Goal: Task Accomplishment & Management: Complete application form

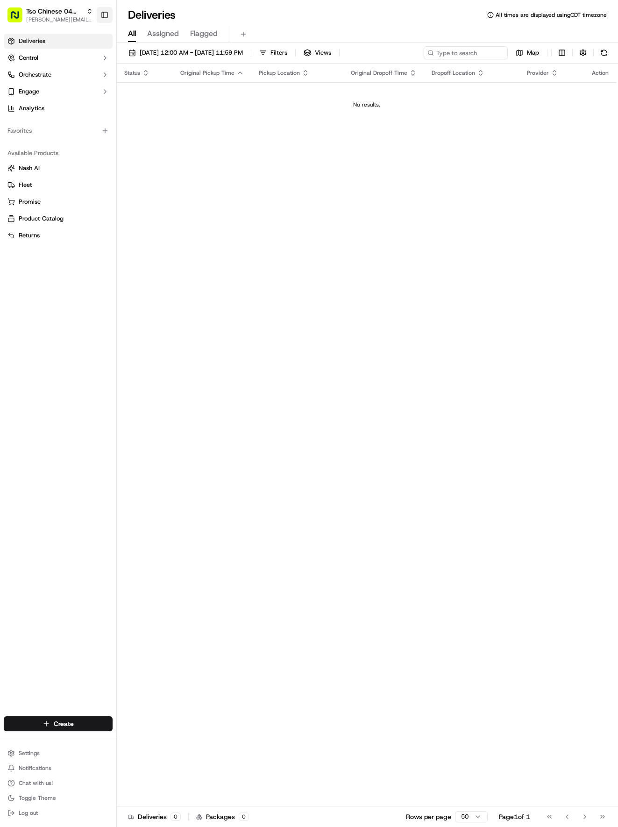
click at [102, 14] on button "Toggle Sidebar" at bounding box center [105, 15] width 16 height 16
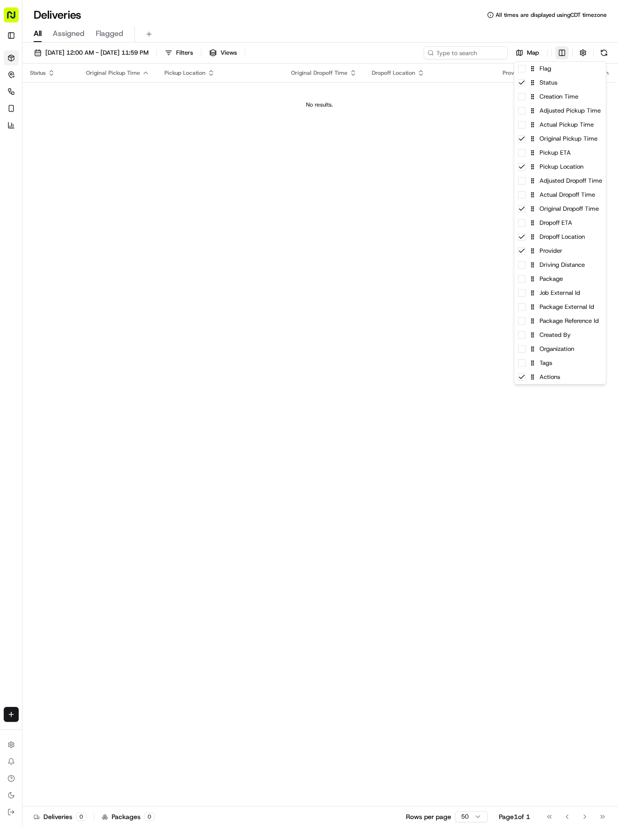
click at [563, 51] on html "Tso Chinese 04 Round Rock [EMAIL_ADDRESS][DOMAIN_NAME] Toggle Sidebar Deliverie…" at bounding box center [309, 413] width 618 height 827
click at [560, 67] on div "Flag" at bounding box center [560, 69] width 92 height 14
click at [562, 97] on div "Creation Time" at bounding box center [560, 97] width 92 height 14
click at [555, 121] on div "Actual Pickup Time" at bounding box center [560, 125] width 92 height 14
click at [561, 137] on div "Original Pickup Time" at bounding box center [560, 139] width 92 height 14
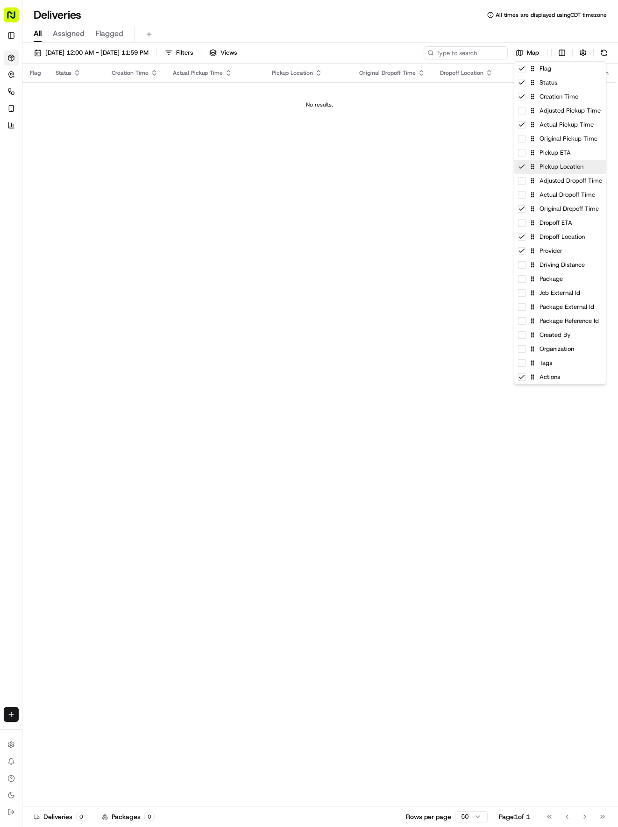
click at [562, 170] on div "Pickup Location" at bounding box center [560, 167] width 92 height 14
click at [562, 196] on div "Actual Dropoff Time" at bounding box center [560, 195] width 92 height 14
click at [557, 211] on div "Original Dropoff Time" at bounding box center [560, 209] width 92 height 14
click at [549, 267] on div "Driving Distance" at bounding box center [560, 265] width 92 height 14
drag, startPoint x: 259, startPoint y: 184, endPoint x: 248, endPoint y: 172, distance: 16.5
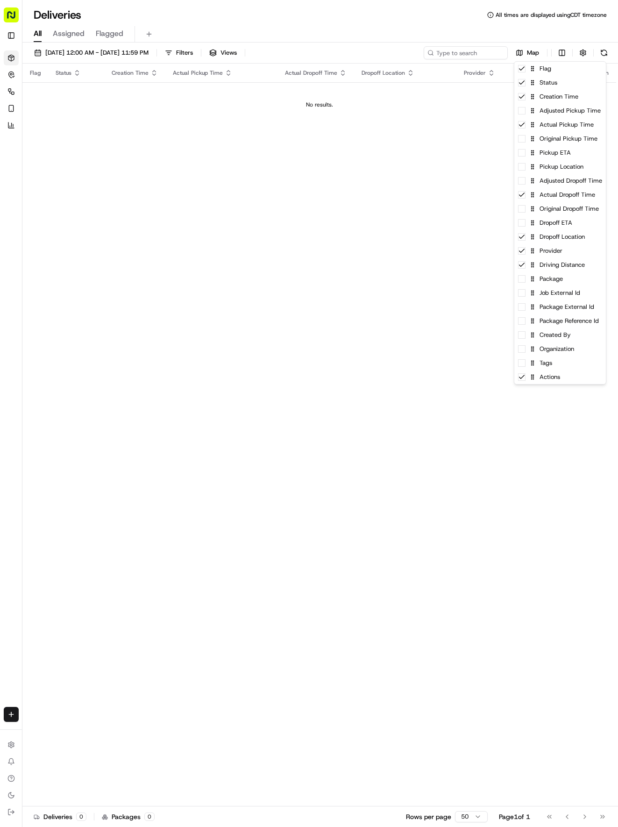
click at [255, 180] on html "Tso Chinese 04 Round Rock [EMAIL_ADDRESS][DOMAIN_NAME] Toggle Sidebar Deliverie…" at bounding box center [309, 413] width 618 height 827
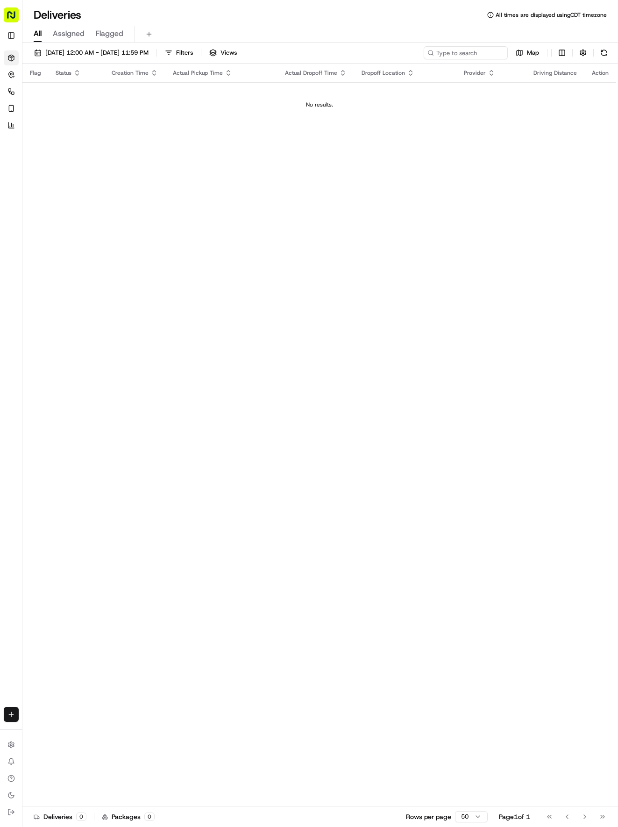
click at [150, 71] on icon "button" at bounding box center [153, 72] width 7 height 7
click at [6, 717] on html "Tso Chinese 04 Round Rock [EMAIL_ADDRESS][DOMAIN_NAME] Toggle Sidebar Deliverie…" at bounding box center [309, 413] width 618 height 827
click at [44, 730] on link "Delivery" at bounding box center [73, 731] width 100 height 17
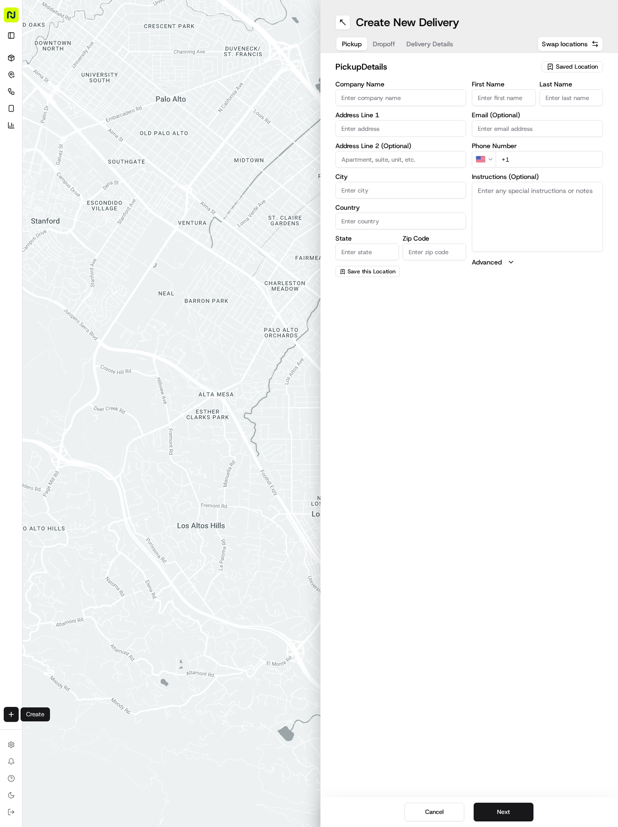
click at [573, 65] on span "Saved Location" at bounding box center [577, 67] width 42 height 8
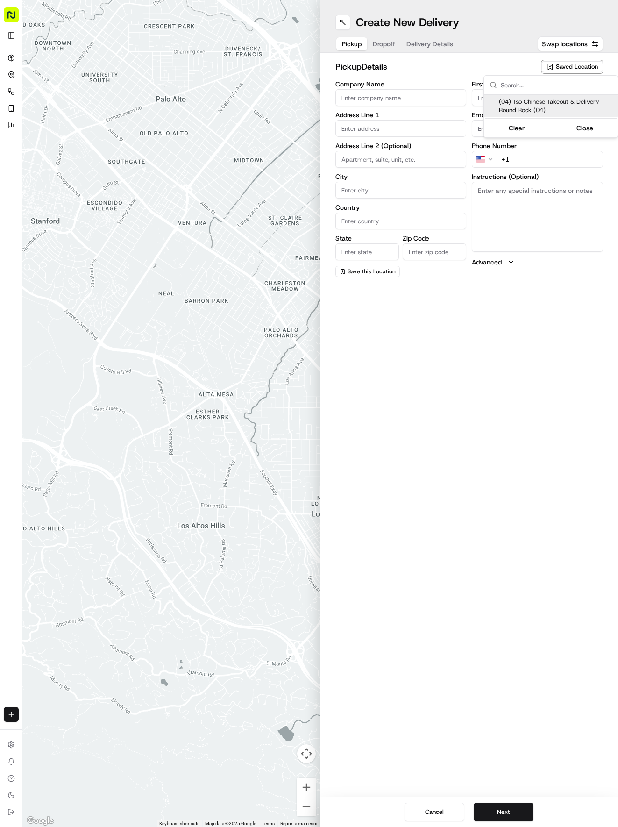
click at [547, 98] on div "(04) Tso Chinese Takeout & Delivery Round Rock (04)" at bounding box center [551, 106] width 134 height 22
type input "(04) Tso Chinese Takeout & Delivery Round Rock"
type input "2000 N [PERSON_NAME] St"
type input "Ste 108"
type input "Round Rock"
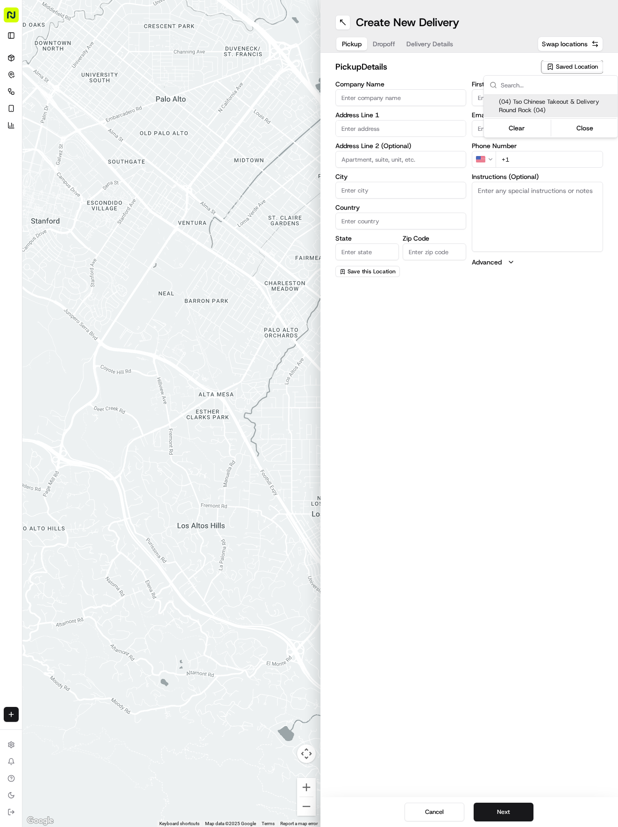
type input "US"
type input "[GEOGRAPHIC_DATA]"
type input "78664"
type input "Tso Chinese"
type input "Round Rock Manager"
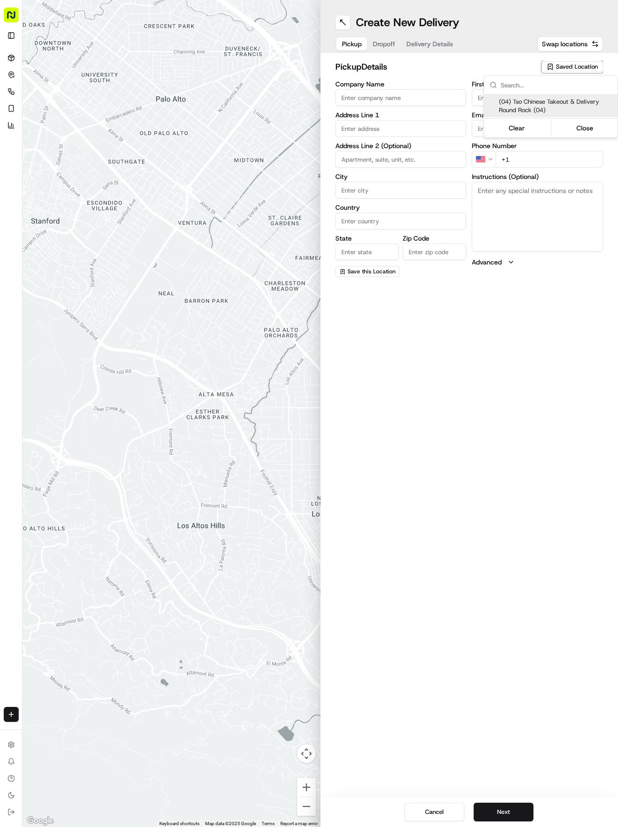
type input "[EMAIL_ADDRESS][DOMAIN_NAME]"
type input "[PHONE_NUMBER]"
type textarea "Submit a picture displaying address & food as Proof of Delivery. Envía una foto…"
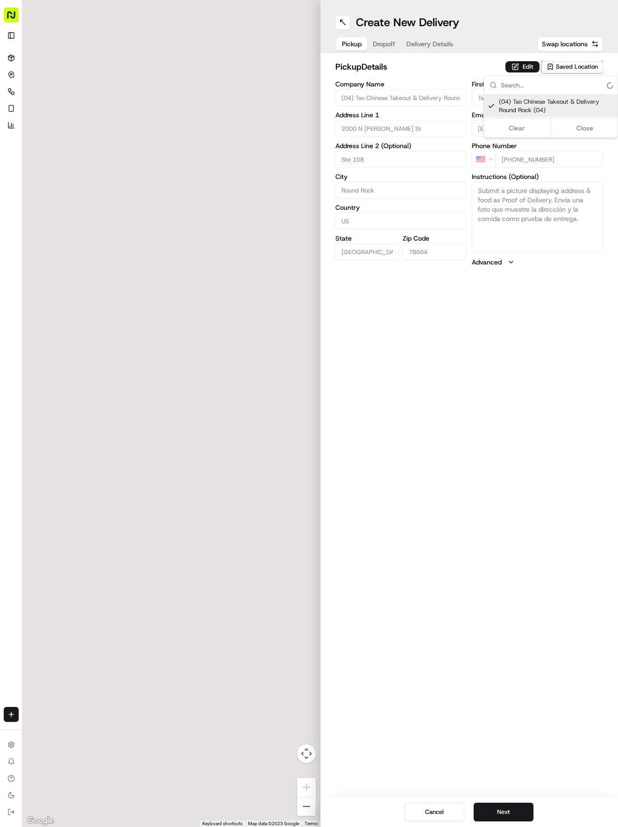
click at [541, 105] on span "(04) Tso Chinese Takeout & Delivery Round Rock (04)" at bounding box center [556, 106] width 115 height 17
type input "+1"
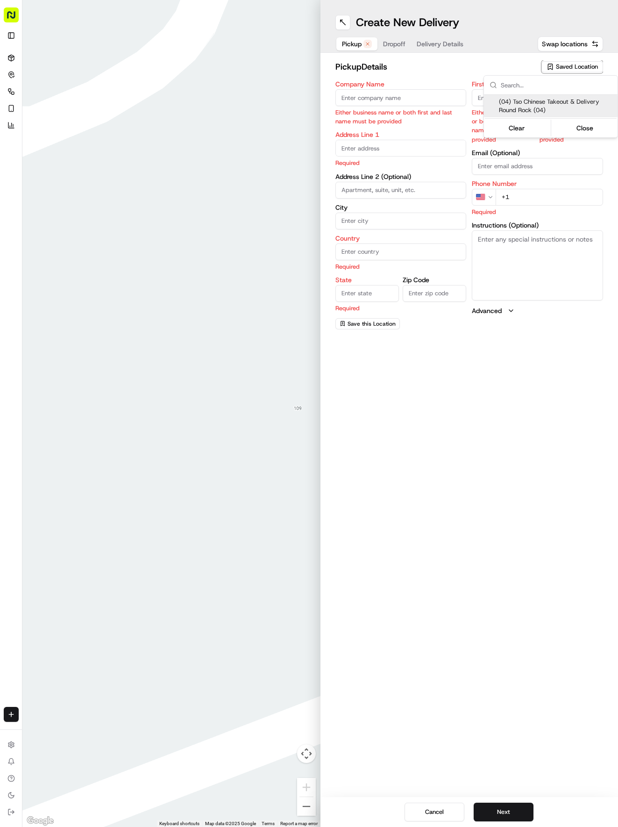
drag, startPoint x: 516, startPoint y: 104, endPoint x: 506, endPoint y: 94, distance: 14.5
click at [514, 101] on span "(04) Tso Chinese Takeout & Delivery Round Rock (04)" at bounding box center [556, 106] width 115 height 17
type input "(04) Tso Chinese Takeout & Delivery Round Rock"
type input "2000 N [PERSON_NAME] St"
type input "Ste 108"
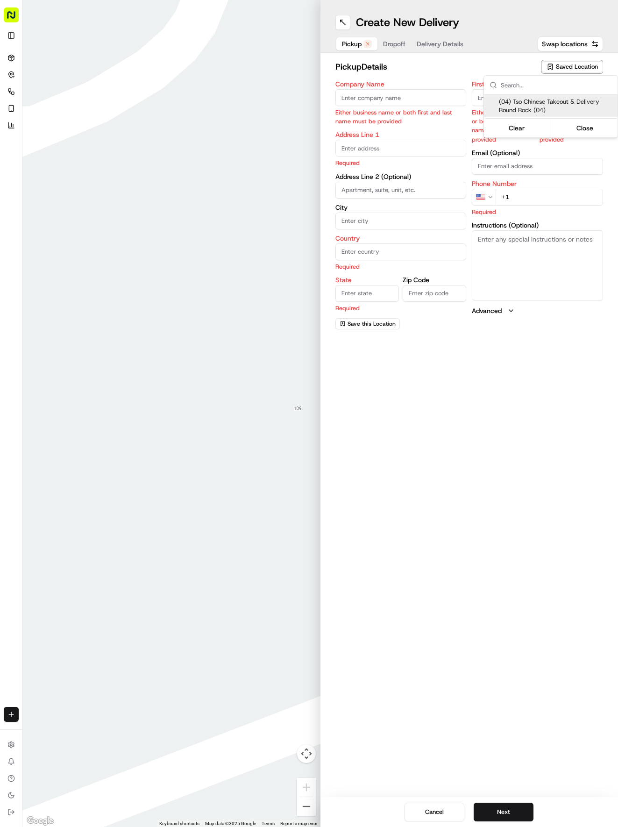
type input "Round Rock"
type input "US"
type input "[GEOGRAPHIC_DATA]"
type input "78664"
type input "Tso Chinese"
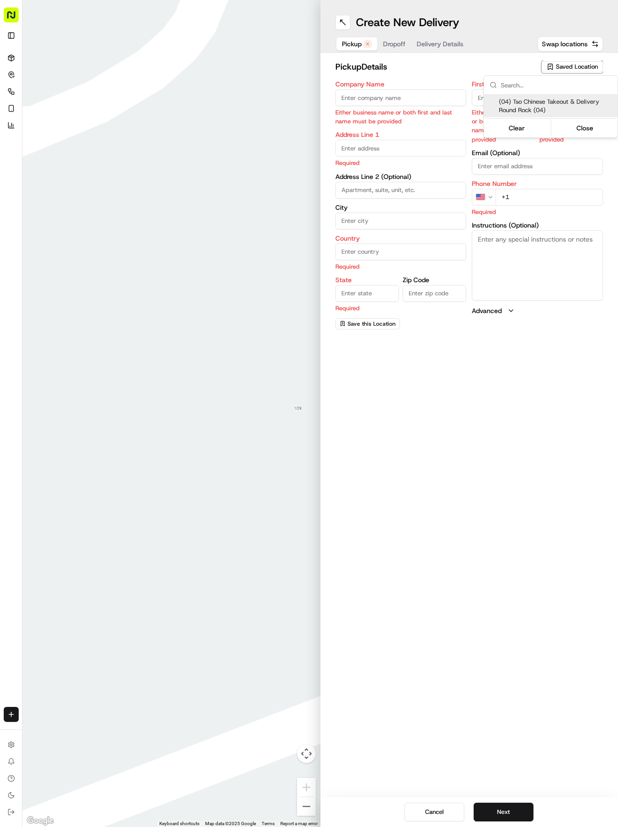
type input "Round Rock Manager"
type input "[EMAIL_ADDRESS][DOMAIN_NAME]"
type input "[PHONE_NUMBER]"
type textarea "Submit a picture displaying address & food as Proof of Delivery. Envía una foto…"
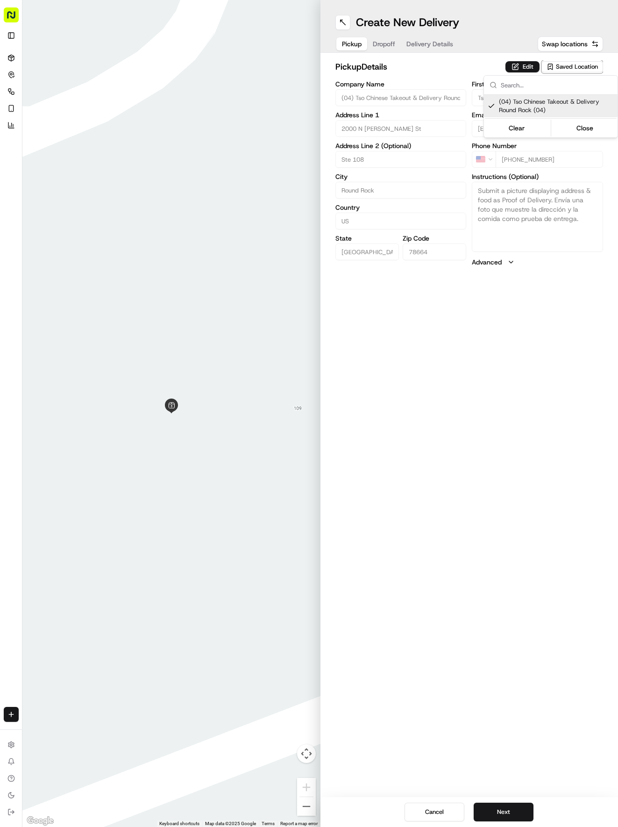
click at [439, 43] on html "Tso Chinese 04 Round Rock [EMAIL_ADDRESS][DOMAIN_NAME] Toggle Sidebar Deliverie…" at bounding box center [309, 413] width 618 height 827
click at [434, 43] on span "Delivery Details" at bounding box center [429, 43] width 47 height 9
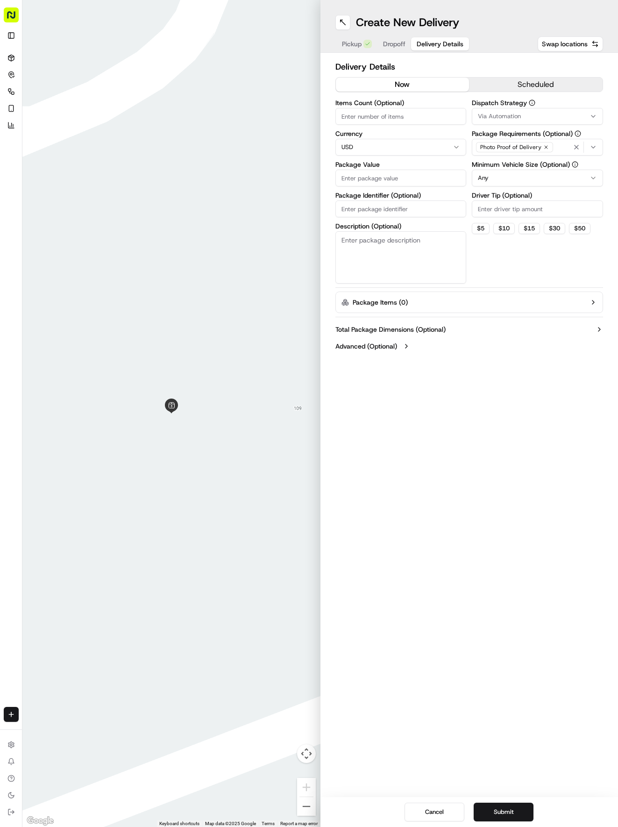
paste input "IZLTGWG"
click at [371, 208] on input "Package Identifier (Optional)" at bounding box center [400, 208] width 131 height 17
type input "IZLTGWG"
click at [391, 44] on span "Dropoff" at bounding box center [394, 43] width 22 height 9
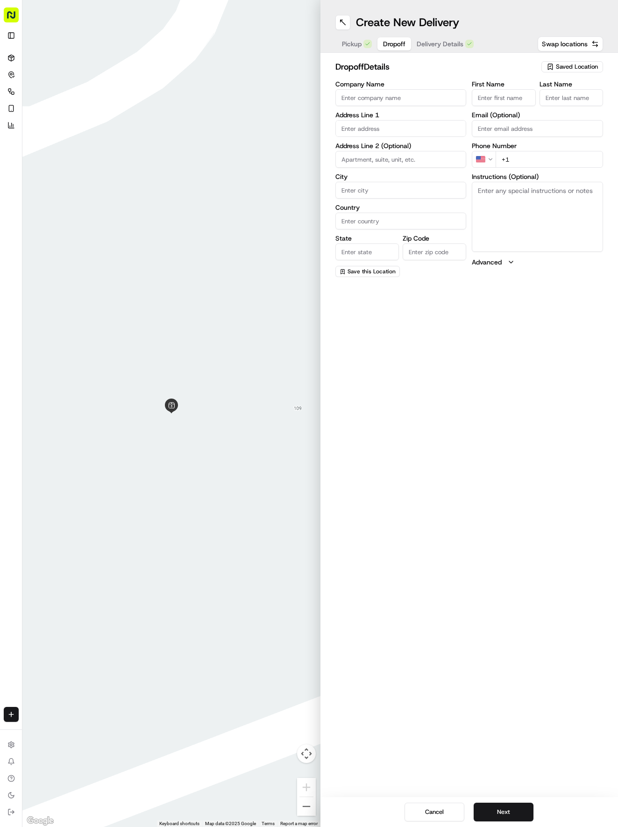
drag, startPoint x: 488, startPoint y: 98, endPoint x: 484, endPoint y: 103, distance: 6.7
click at [490, 101] on input "First Name" at bounding box center [504, 97] width 64 height 17
type input "[PERSON_NAME]"
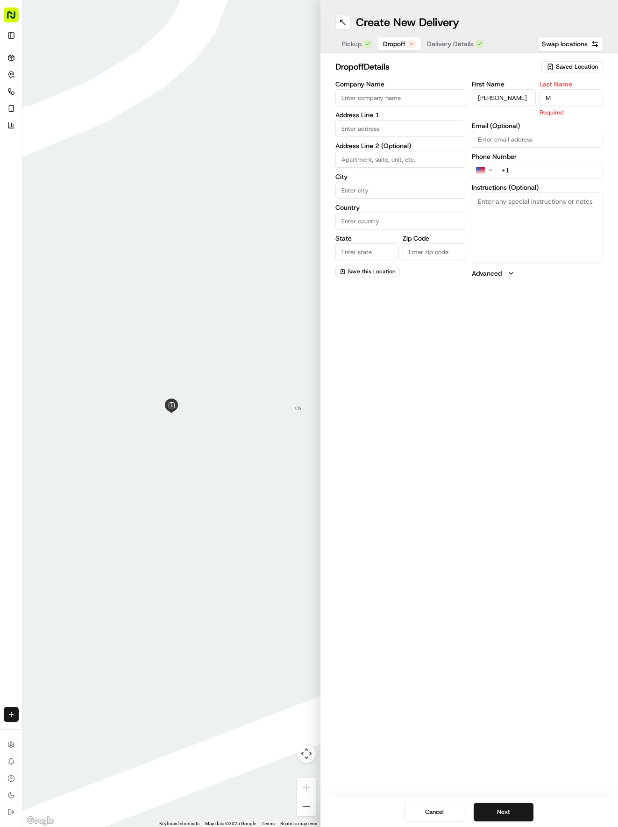
type input "M"
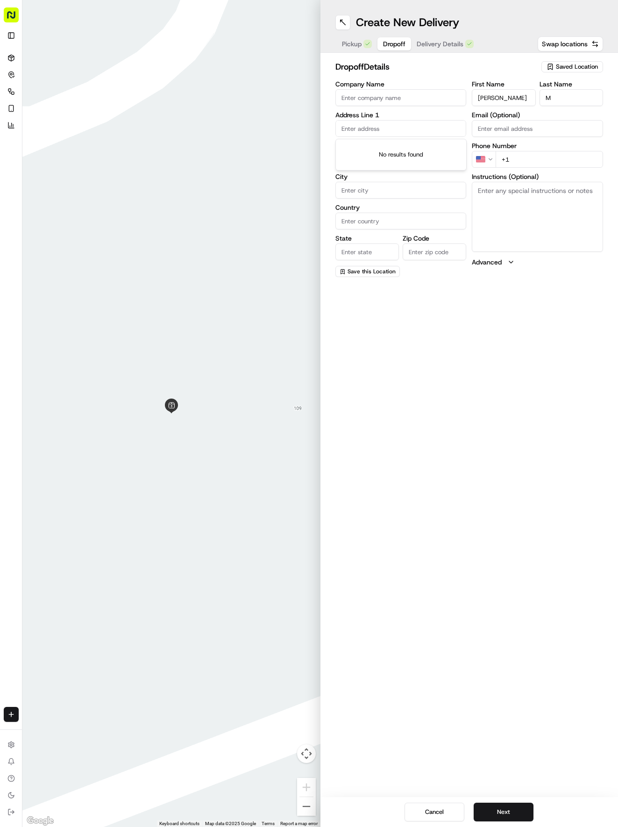
click at [383, 135] on input "text" at bounding box center [400, 128] width 131 height 17
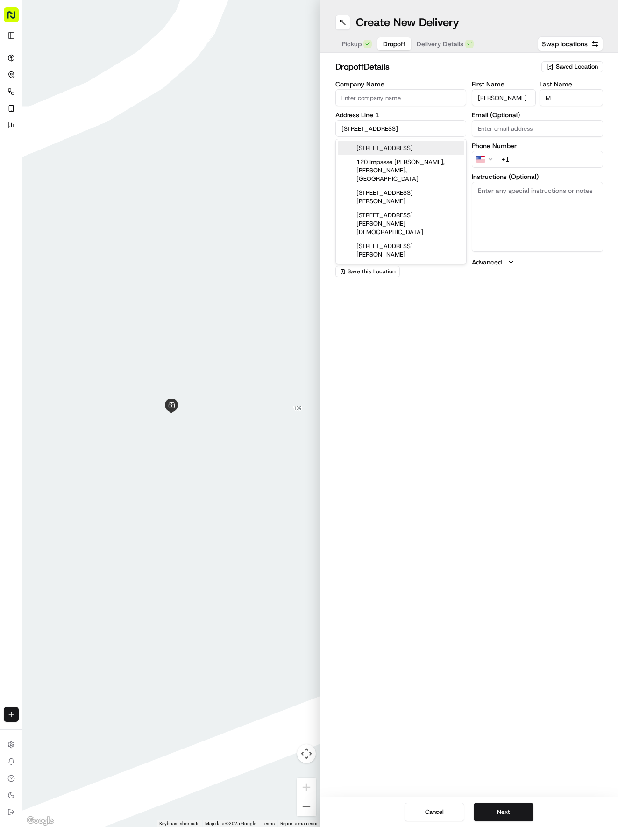
type input "[STREET_ADDRESS]"
type input "[GEOGRAPHIC_DATA]"
type input "78626"
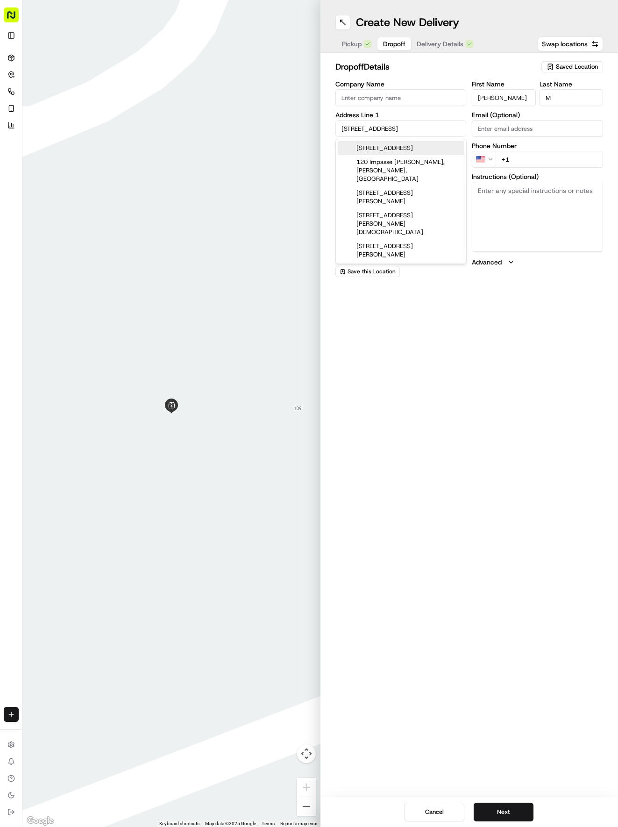
type input "[STREET_ADDRESS]"
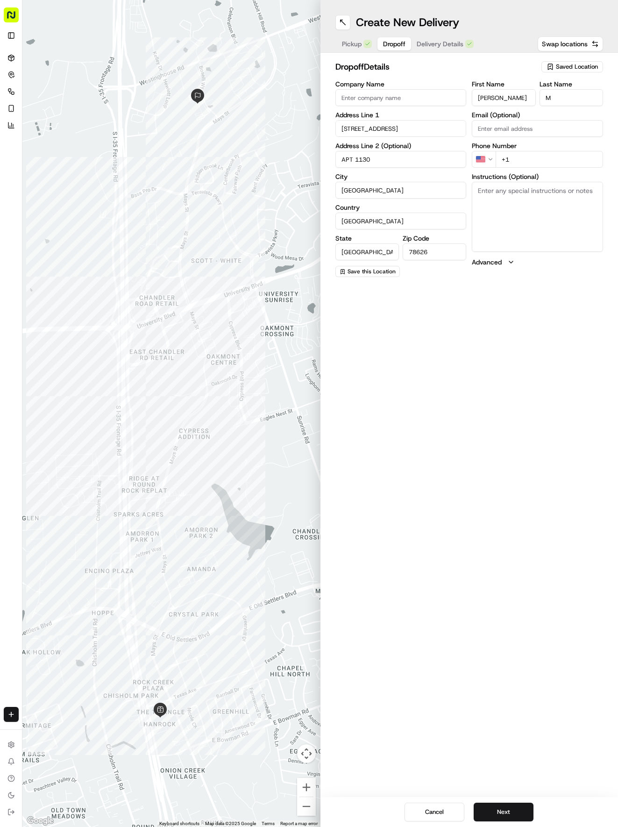
type input "APT 1130"
click at [543, 158] on input "+1" at bounding box center [549, 159] width 107 height 17
type input "[PHONE_NUMBER]"
click at [485, 206] on textarea "Instructions (Optional)" at bounding box center [537, 217] width 131 height 70
paste textarea "Come in main entrance take left gate "will be open" go around to the back right…"
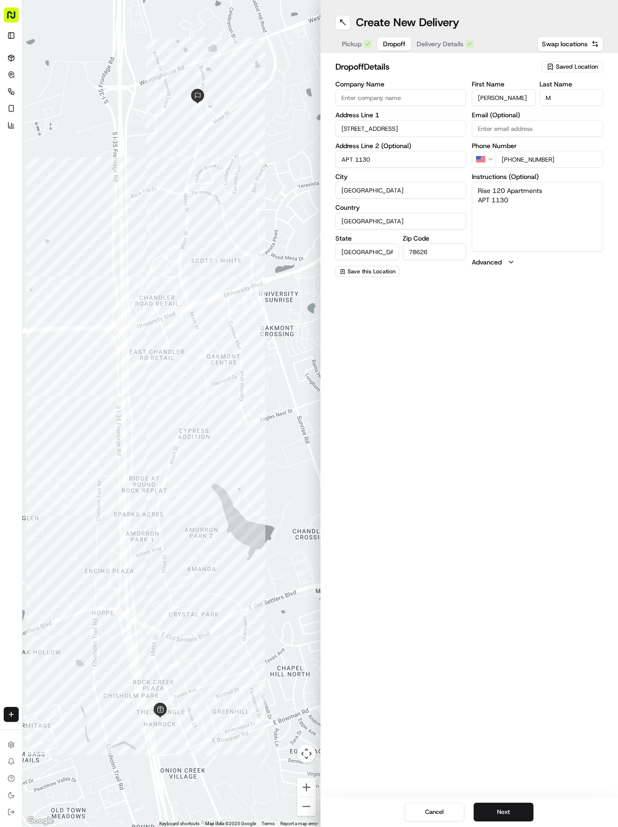
type textarea "Rise 120 Apartments APT 1130 Come in main entrance take left gate "will be open…"
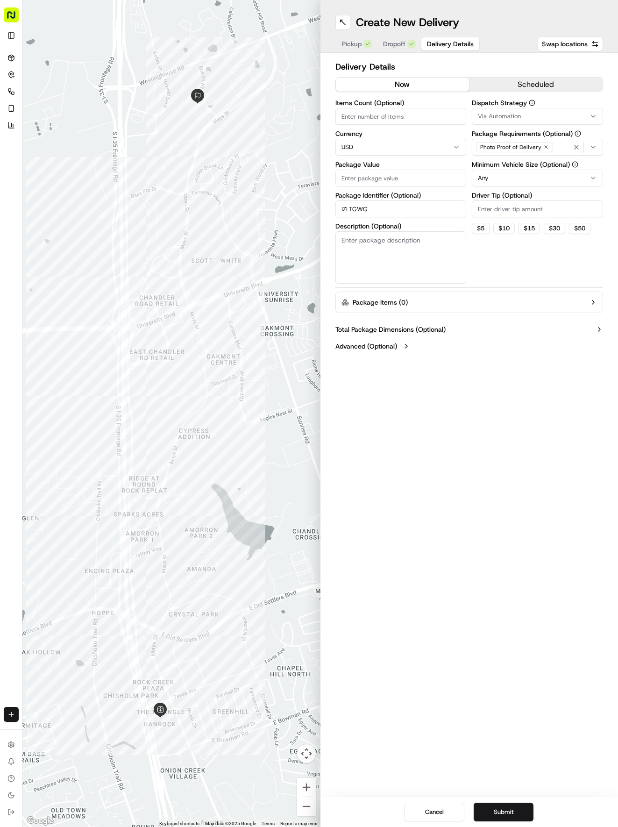
click at [452, 41] on span "Delivery Details" at bounding box center [450, 43] width 47 height 9
click at [397, 176] on input "Package Value" at bounding box center [400, 178] width 131 height 17
type input "33.45"
click at [514, 119] on span "Via Automation" at bounding box center [499, 116] width 43 height 8
click at [519, 165] on span "Tso Round Rock Strategy" at bounding box center [544, 167] width 115 height 8
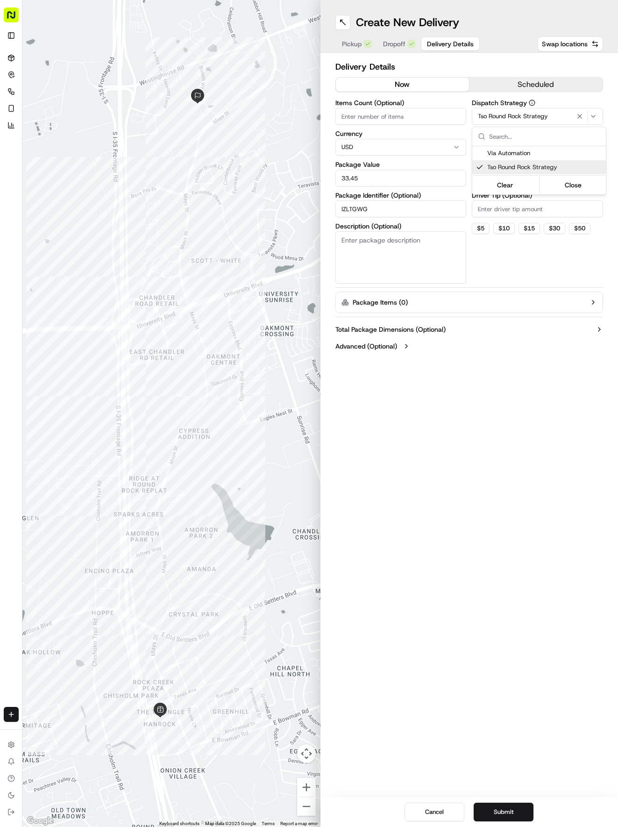
drag, startPoint x: 520, startPoint y: 228, endPoint x: 519, endPoint y: 181, distance: 46.7
click at [519, 220] on html "Tso Chinese 04 Round Rock [EMAIL_ADDRESS][DOMAIN_NAME] Toggle Sidebar Deliverie…" at bounding box center [309, 413] width 618 height 827
click at [519, 180] on html "Tso Chinese 04 Round Rock [EMAIL_ADDRESS][DOMAIN_NAME] Toggle Sidebar Deliverie…" at bounding box center [309, 413] width 618 height 827
click at [520, 203] on input "Driver Tip (Optional)" at bounding box center [537, 208] width 131 height 17
type input "2"
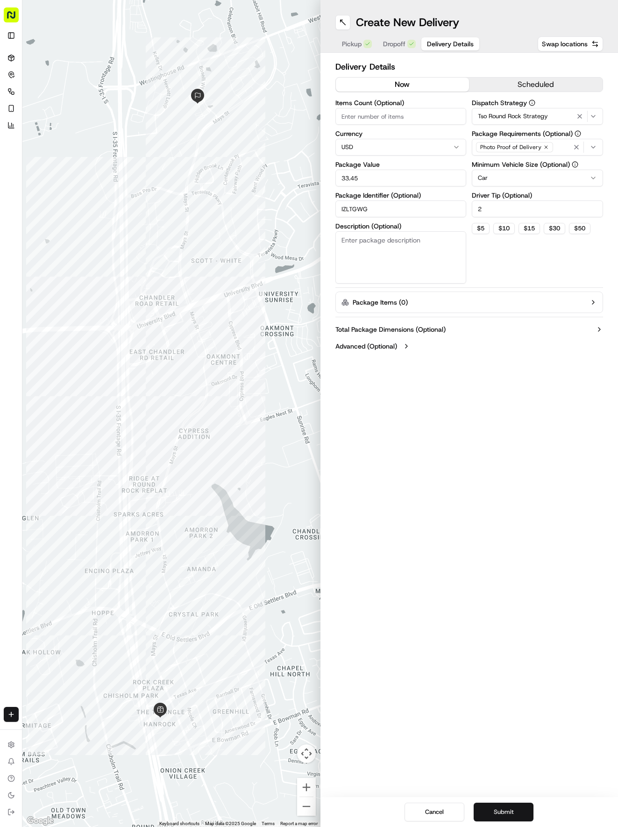
drag, startPoint x: 496, startPoint y: 802, endPoint x: 506, endPoint y: 775, distance: 28.7
click at [496, 803] on button "Submit" at bounding box center [504, 811] width 60 height 19
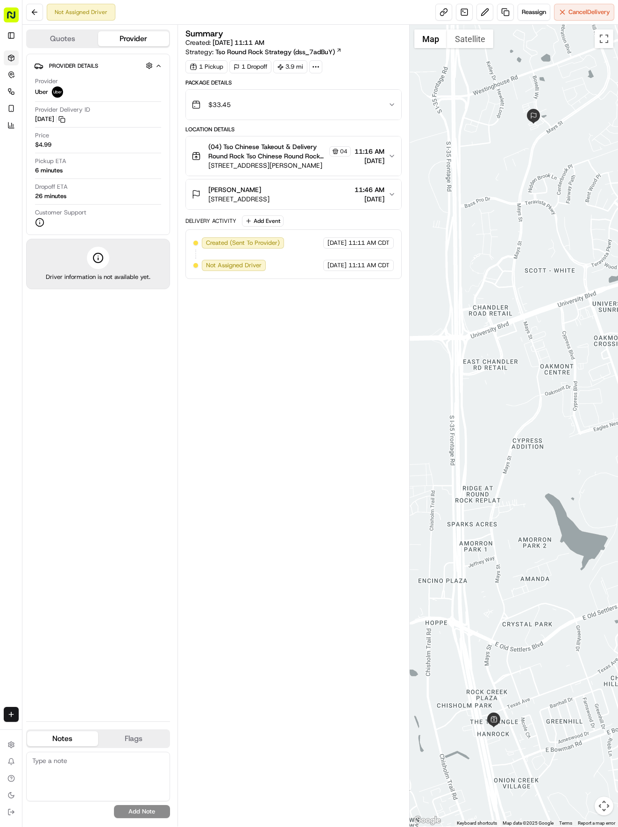
click at [14, 58] on icon at bounding box center [10, 57] width 7 height 7
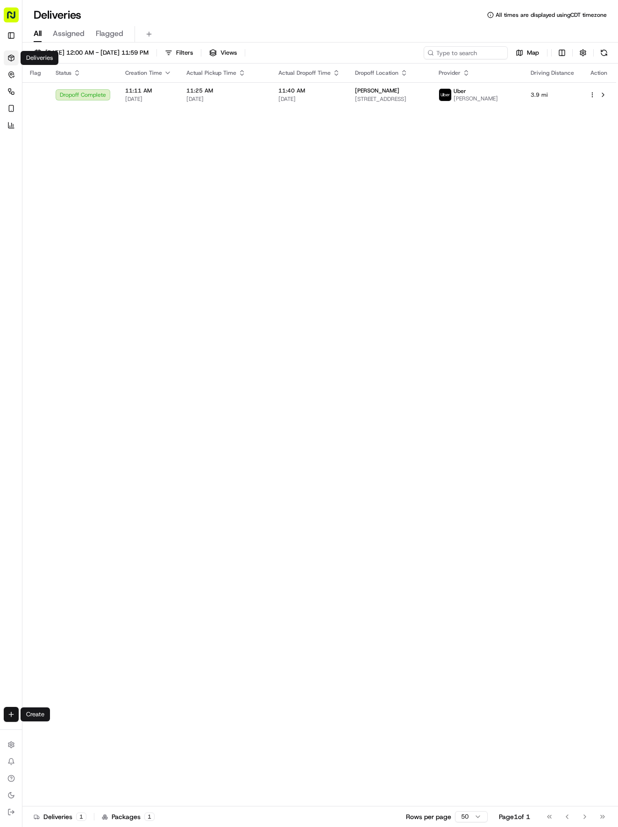
click at [10, 715] on html "Tso Chinese 04 Round Rock [EMAIL_ADDRESS][DOMAIN_NAME] Toggle Sidebar Deliverie…" at bounding box center [309, 413] width 618 height 827
click at [48, 738] on link "Delivery" at bounding box center [73, 731] width 100 height 17
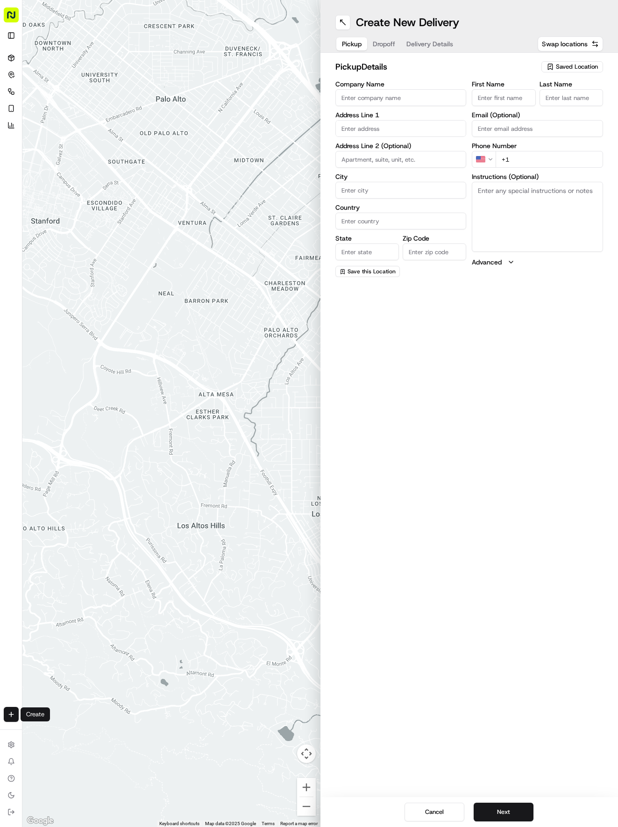
click at [569, 67] on span "Saved Location" at bounding box center [577, 67] width 42 height 8
drag, startPoint x: 548, startPoint y: 100, endPoint x: 538, endPoint y: 98, distance: 9.5
click at [546, 101] on span "(04) Tso Chinese Takeout & Delivery Round Rock (04)" at bounding box center [556, 106] width 115 height 17
type input "(04) Tso Chinese Takeout & Delivery Round Rock"
type input "2000 N [PERSON_NAME] St"
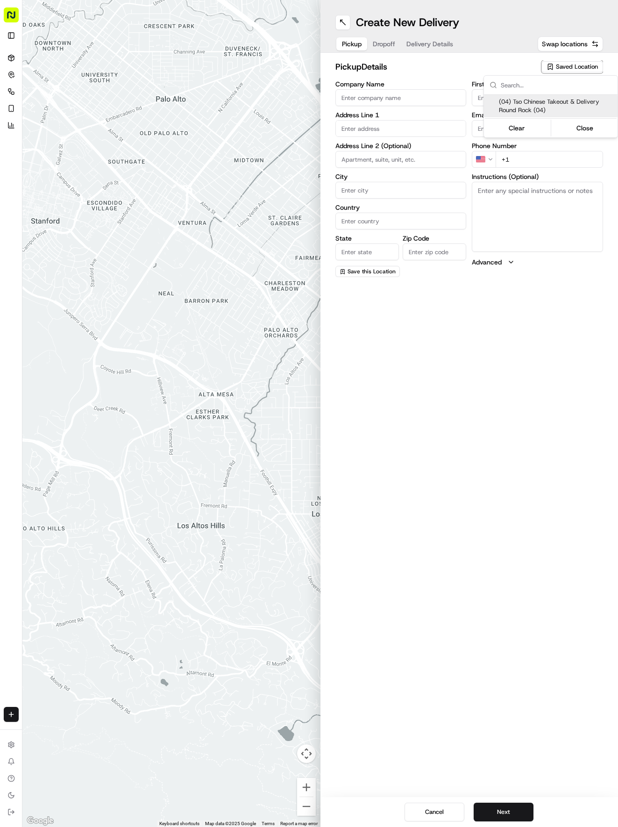
type input "Ste 108"
type input "Round Rock"
type input "US"
type input "[GEOGRAPHIC_DATA]"
type input "78664"
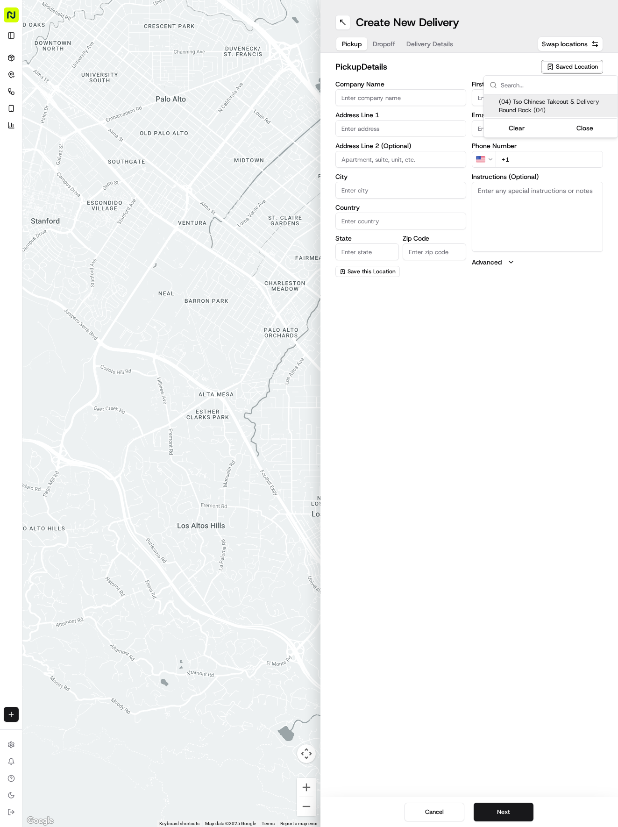
type input "Tso Chinese"
type input "Round Rock Manager"
type input "[EMAIL_ADDRESS][DOMAIN_NAME]"
type input "[PHONE_NUMBER]"
type textarea "Submit a picture displaying address & food as Proof of Delivery. Envía una foto…"
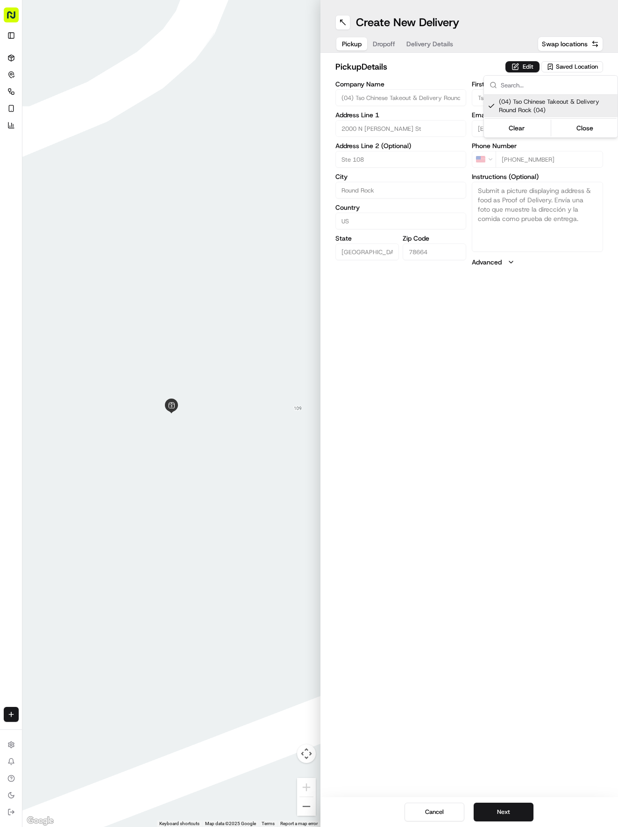
click at [417, 40] on html "Tso Chinese 04 Round Rock [EMAIL_ADDRESS][DOMAIN_NAME] Toggle Sidebar Deliverie…" at bounding box center [309, 413] width 618 height 827
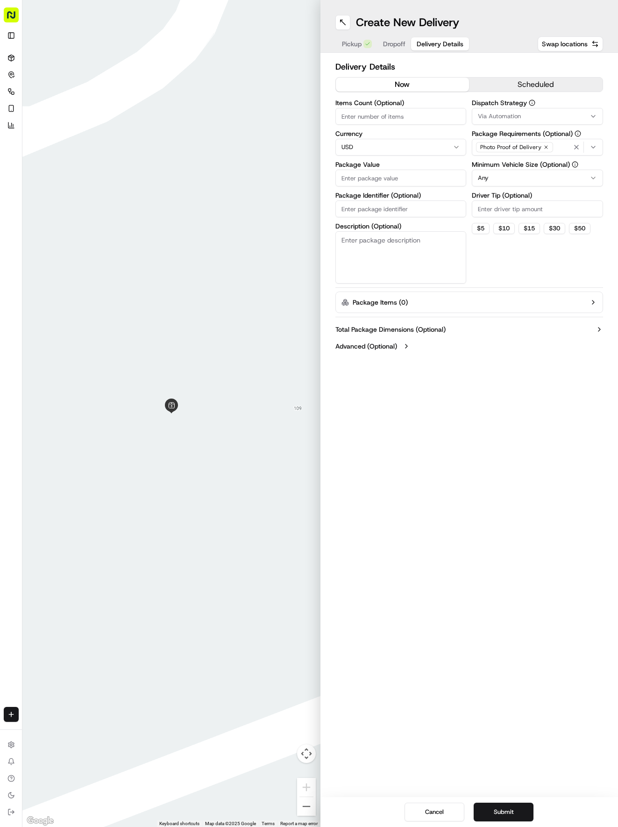
click at [417, 40] on span "Delivery Details" at bounding box center [440, 43] width 47 height 9
click at [374, 209] on input "Package Identifier (Optional)" at bounding box center [400, 208] width 131 height 17
paste input "YLYT7TW"
type input "YLYT7TW"
click at [396, 43] on span "Dropoff" at bounding box center [394, 43] width 22 height 9
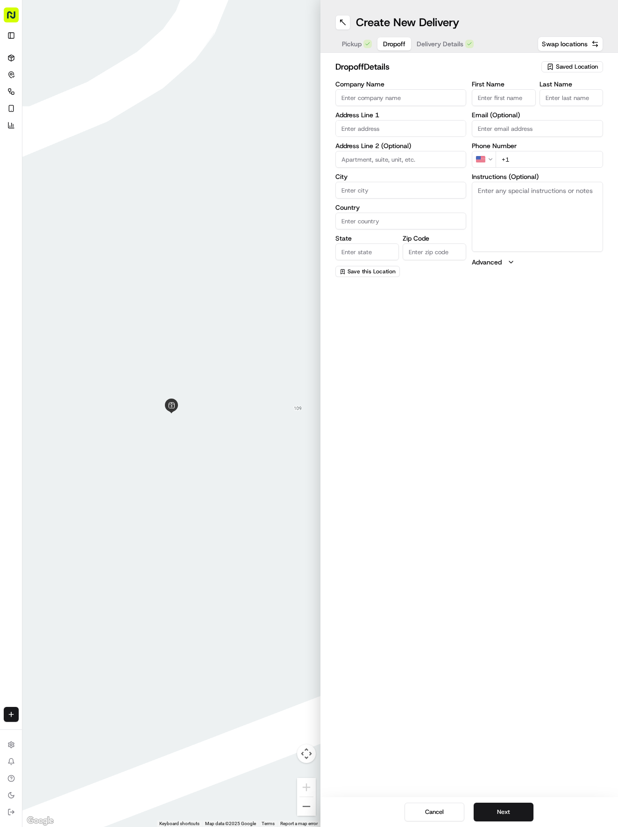
click at [502, 95] on input "First Name" at bounding box center [504, 97] width 64 height 17
type input "[PERSON_NAME]"
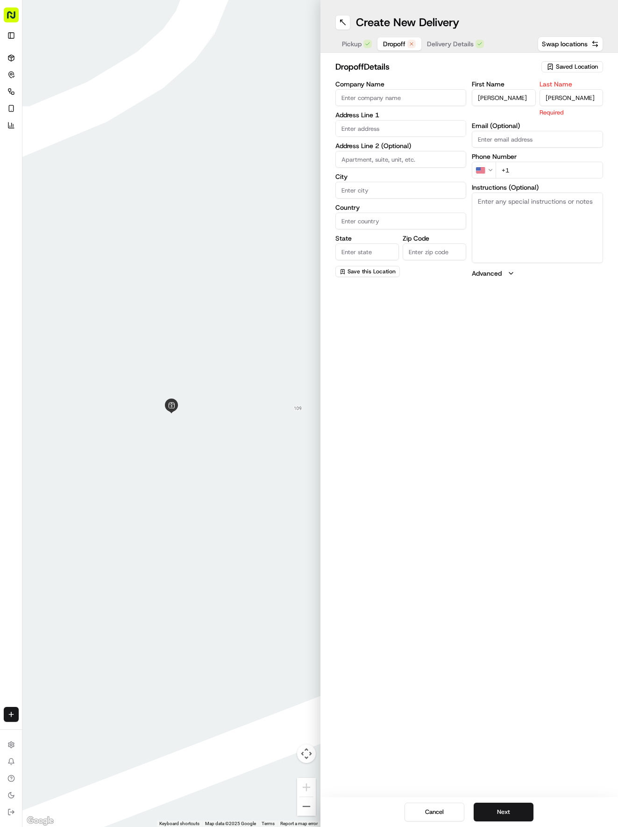
type input "[PERSON_NAME]"
click at [379, 130] on input "text" at bounding box center [400, 128] width 131 height 17
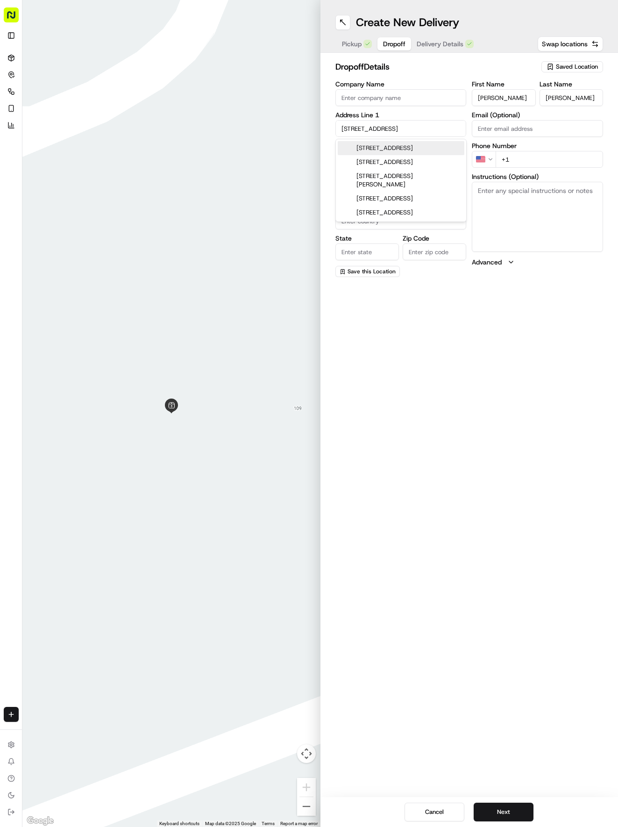
type input "[STREET_ADDRESS]"
type input "Austin"
type input "[GEOGRAPHIC_DATA]"
type input "78728"
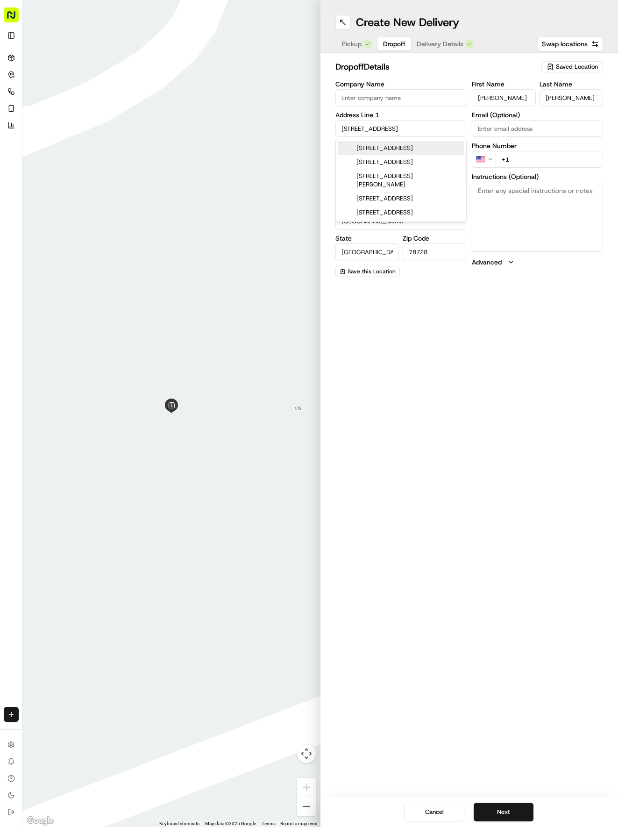
type input "[STREET_ADDRESS]"
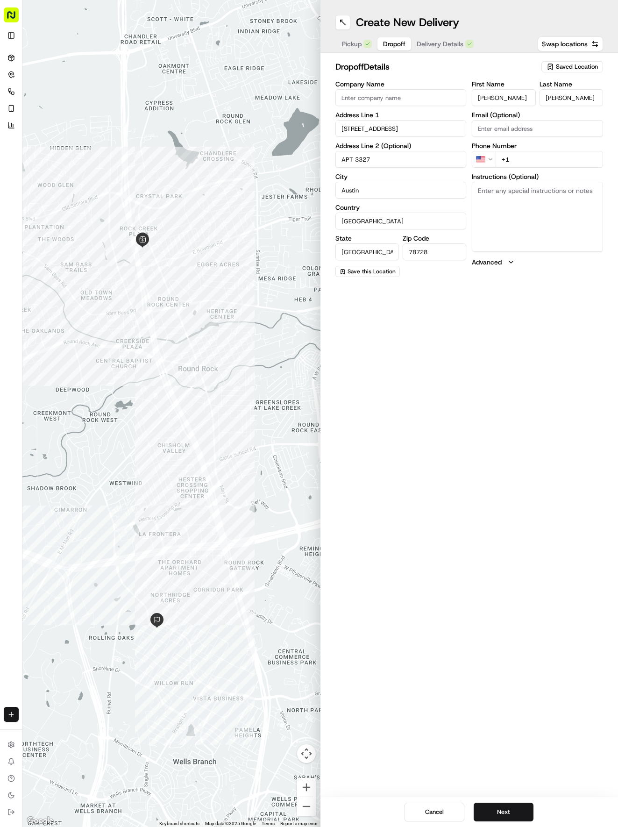
type input "APT 3327"
click at [545, 163] on input "+1" at bounding box center [549, 159] width 107 height 17
type input "[PHONE_NUMBER]"
click at [518, 222] on textarea "Instructions (Optional)" at bounding box center [537, 217] width 131 height 70
type textarea "C"
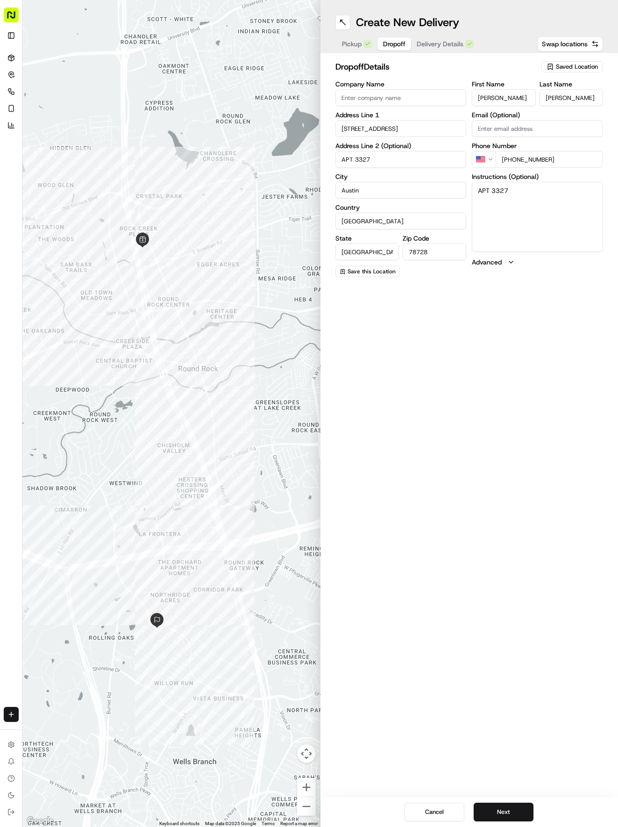
paste textarea "172621# gate code Building [STREET_ADDRESS]"
type textarea "APT 3327 172621# gate code Building [STREET_ADDRESS]"
click at [435, 42] on span "Delivery Details" at bounding box center [440, 43] width 47 height 9
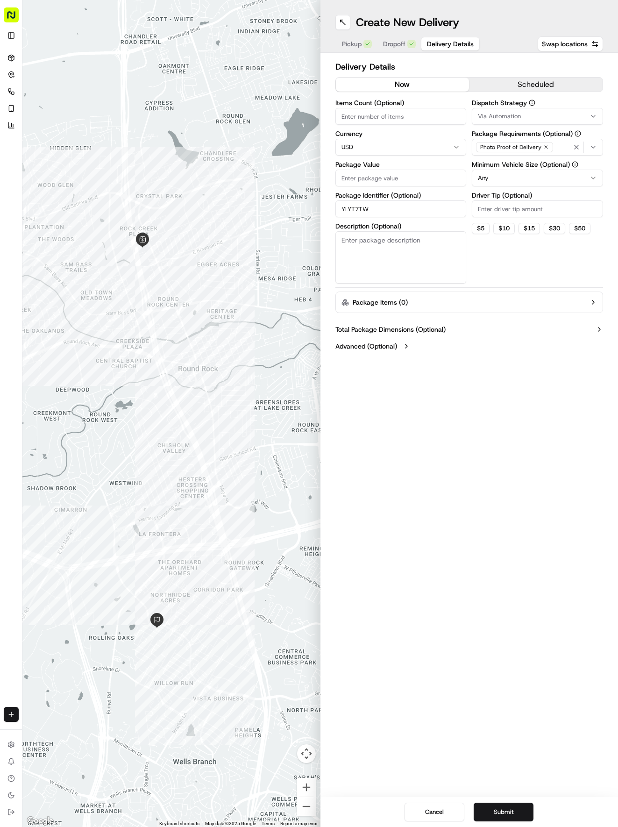
click at [402, 171] on input "Package Value" at bounding box center [400, 178] width 131 height 17
type input "45.30"
drag, startPoint x: 501, startPoint y: 113, endPoint x: 502, endPoint y: 123, distance: 10.3
click at [502, 114] on span "Via Automation" at bounding box center [499, 116] width 43 height 8
click at [510, 166] on span "Tso Round Rock Strategy" at bounding box center [544, 167] width 115 height 8
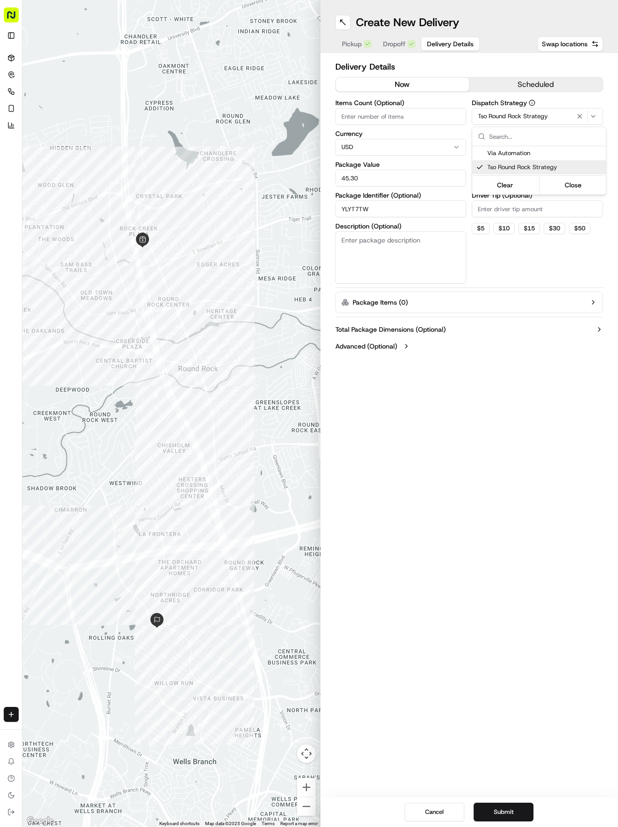
drag, startPoint x: 504, startPoint y: 220, endPoint x: 508, endPoint y: 185, distance: 35.7
click at [505, 215] on html "Tso Chinese 04 Round Rock [EMAIL_ADDRESS][DOMAIN_NAME] Toggle Sidebar Deliverie…" at bounding box center [309, 413] width 618 height 827
click at [510, 170] on html "Tso Chinese 04 Round Rock [EMAIL_ADDRESS][DOMAIN_NAME] Toggle Sidebar Deliverie…" at bounding box center [309, 413] width 618 height 827
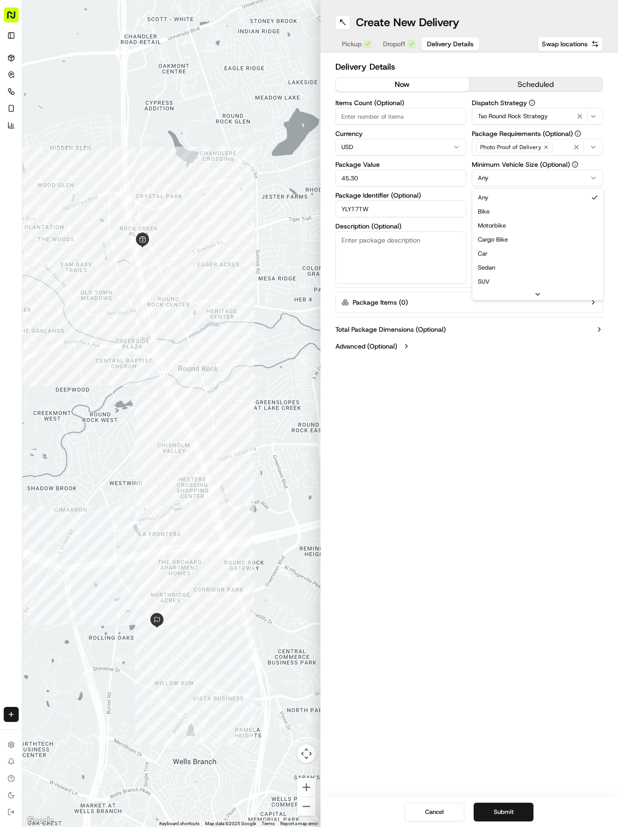
drag, startPoint x: 500, startPoint y: 250, endPoint x: 503, endPoint y: 234, distance: 17.0
click at [507, 205] on input "Driver Tip (Optional)" at bounding box center [537, 208] width 131 height 17
type input "1"
type input "2"
click at [507, 812] on button "Submit" at bounding box center [504, 811] width 60 height 19
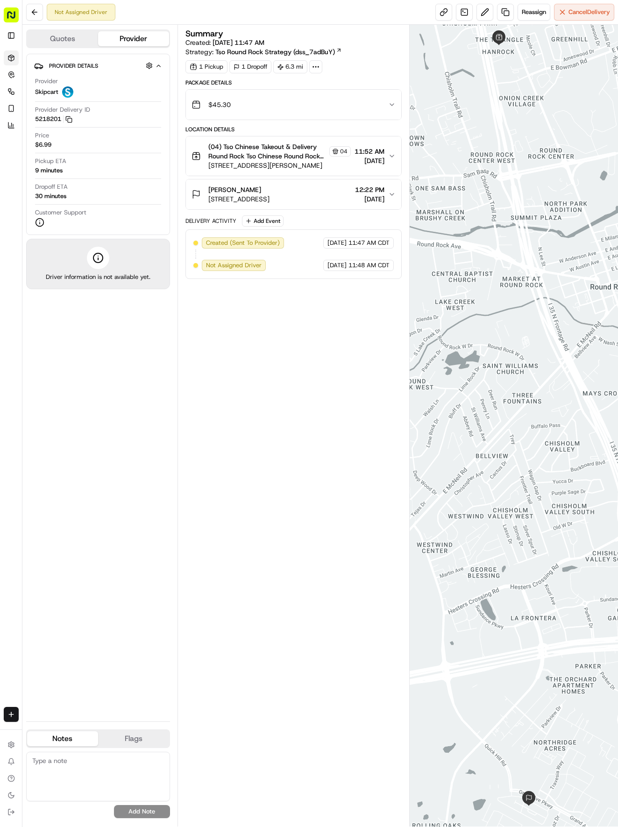
click at [10, 58] on icon at bounding box center [10, 57] width 7 height 7
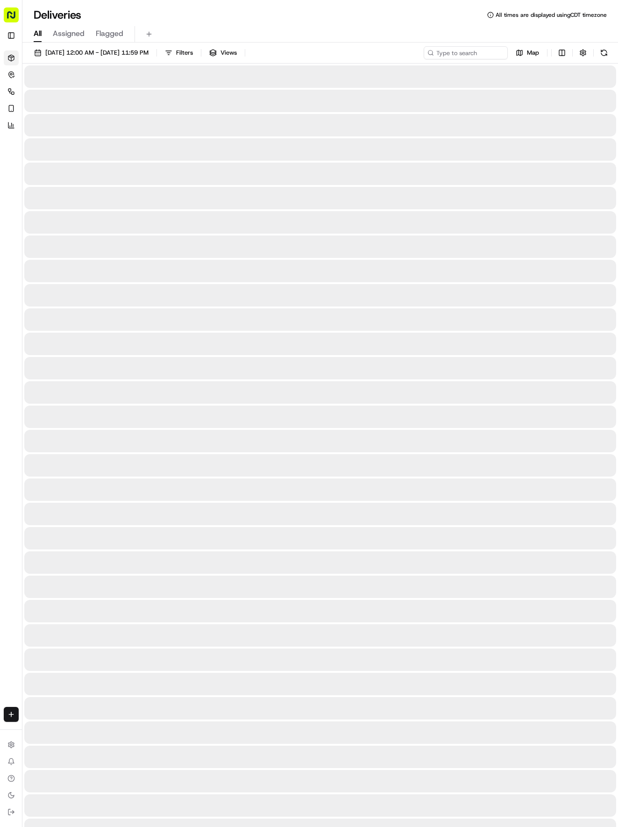
click at [10, 58] on icon at bounding box center [10, 57] width 7 height 7
